Goal: Information Seeking & Learning: Learn about a topic

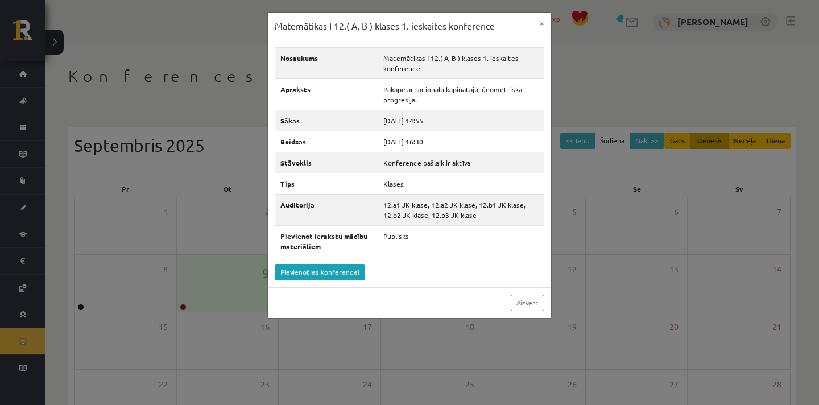
scroll to position [138, 0]
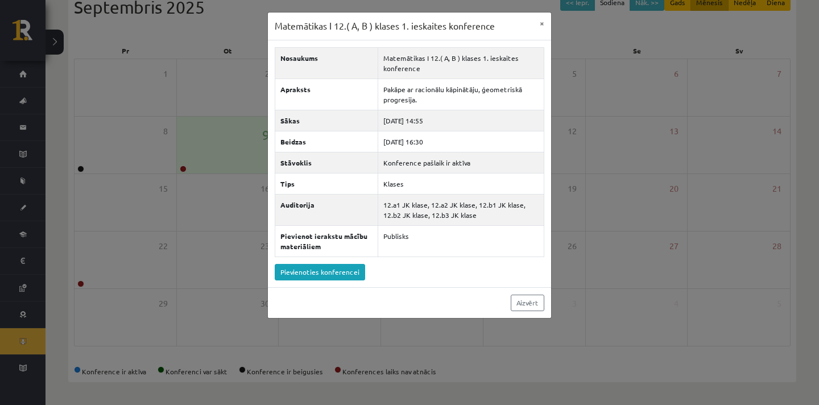
click at [165, 142] on div "Matemātikas I 12.( A, B ) klases 1. ieskaites konference × Nosaukums Matemātika…" at bounding box center [409, 202] width 819 height 405
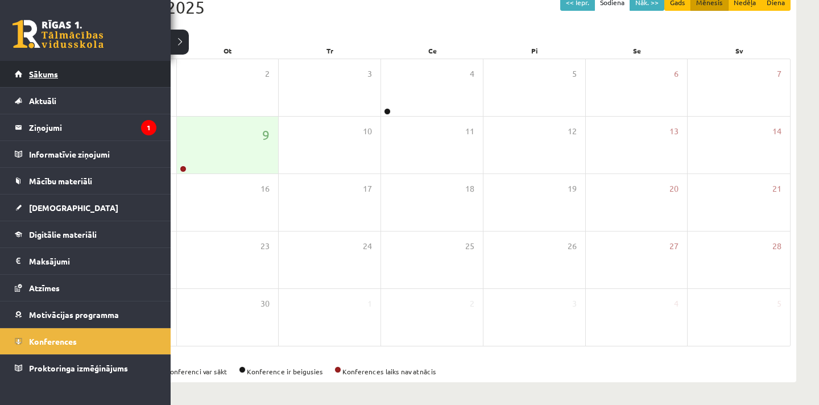
click at [38, 72] on span "Sākums" at bounding box center [43, 74] width 29 height 10
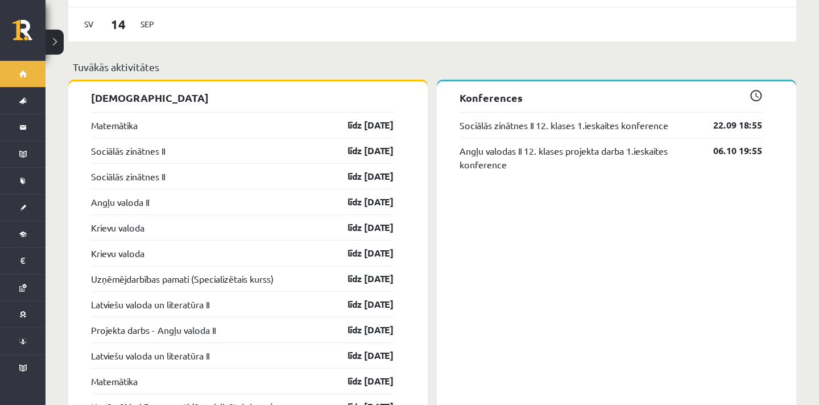
scroll to position [886, 0]
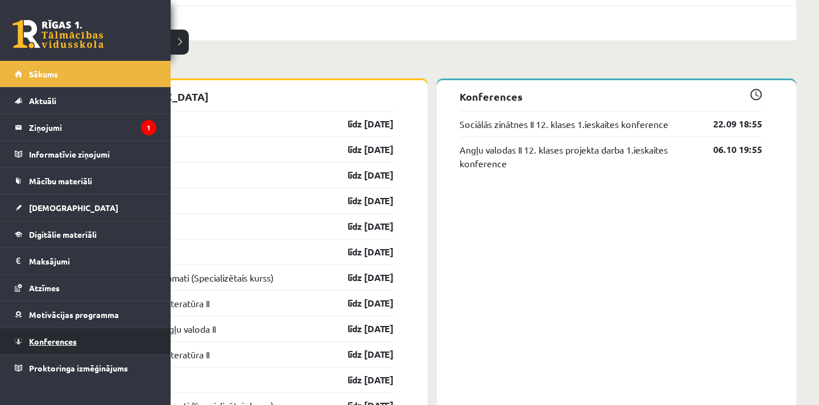
click at [35, 341] on span "Konferences" at bounding box center [53, 341] width 48 height 10
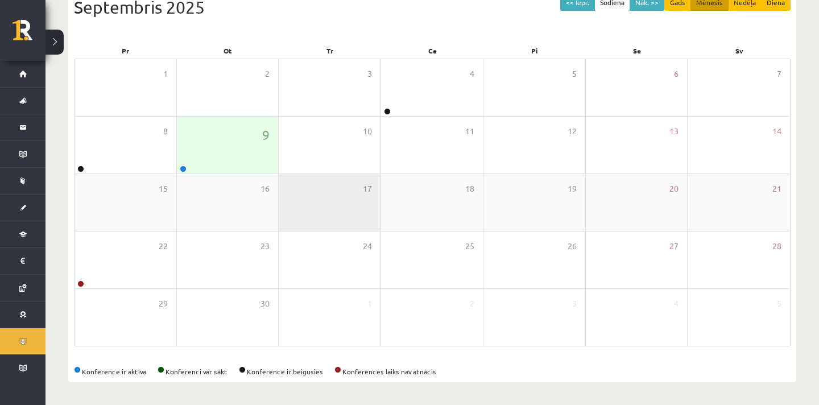
scroll to position [138, 0]
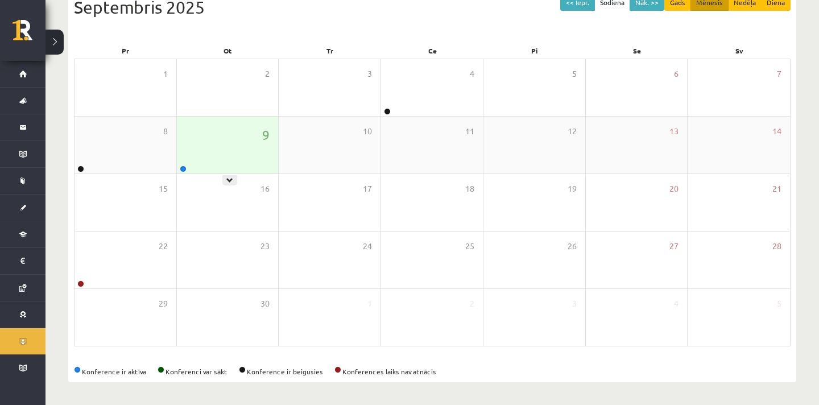
click at [225, 135] on div "9" at bounding box center [228, 145] width 102 height 57
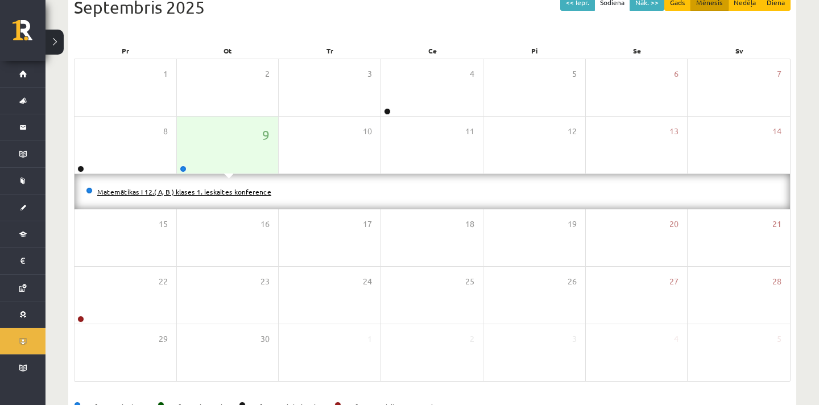
click at [162, 193] on link "Matemātikas I 12.( A, B ) klases 1. ieskaites konference" at bounding box center [184, 191] width 174 height 9
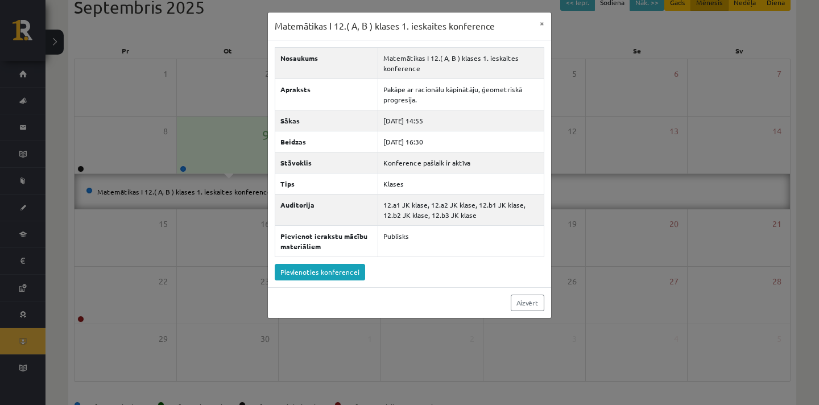
click at [599, 122] on div "Matemātikas I 12.( A, B ) klases 1. ieskaites konference × Nosaukums Matemātika…" at bounding box center [409, 202] width 819 height 405
